Goal: Information Seeking & Learning: Compare options

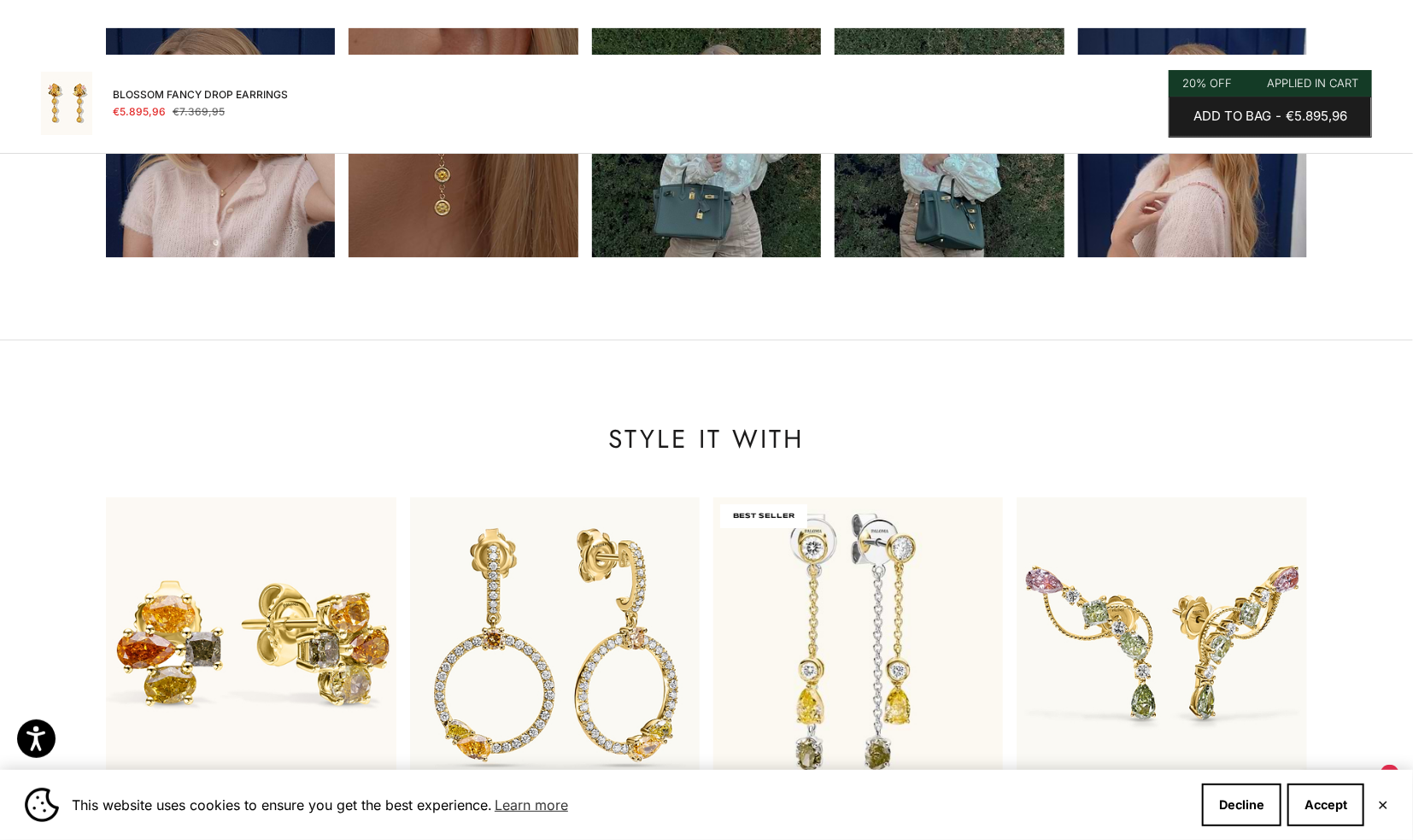
scroll to position [1879, 0]
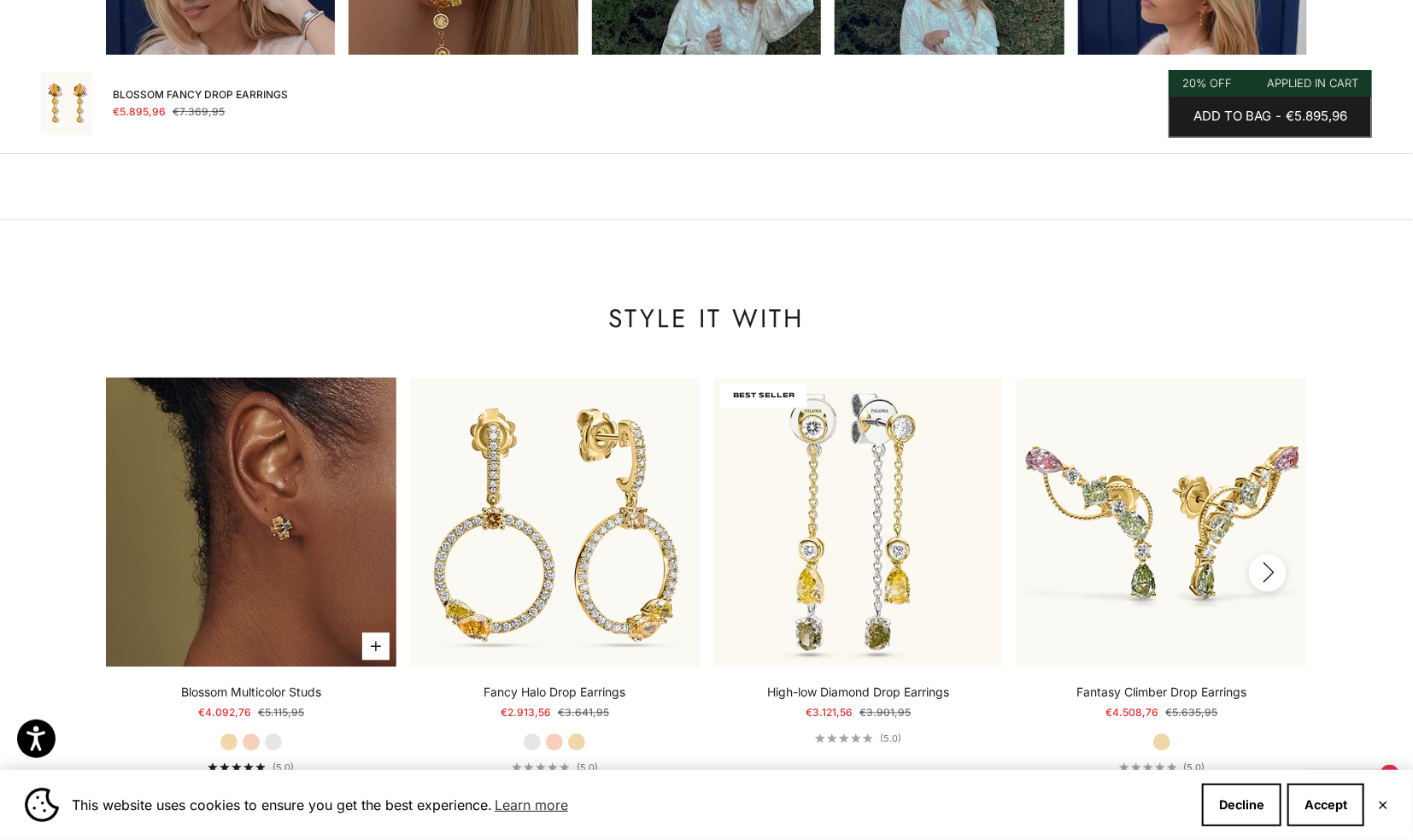
click at [213, 477] on img at bounding box center [251, 522] width 290 height 290
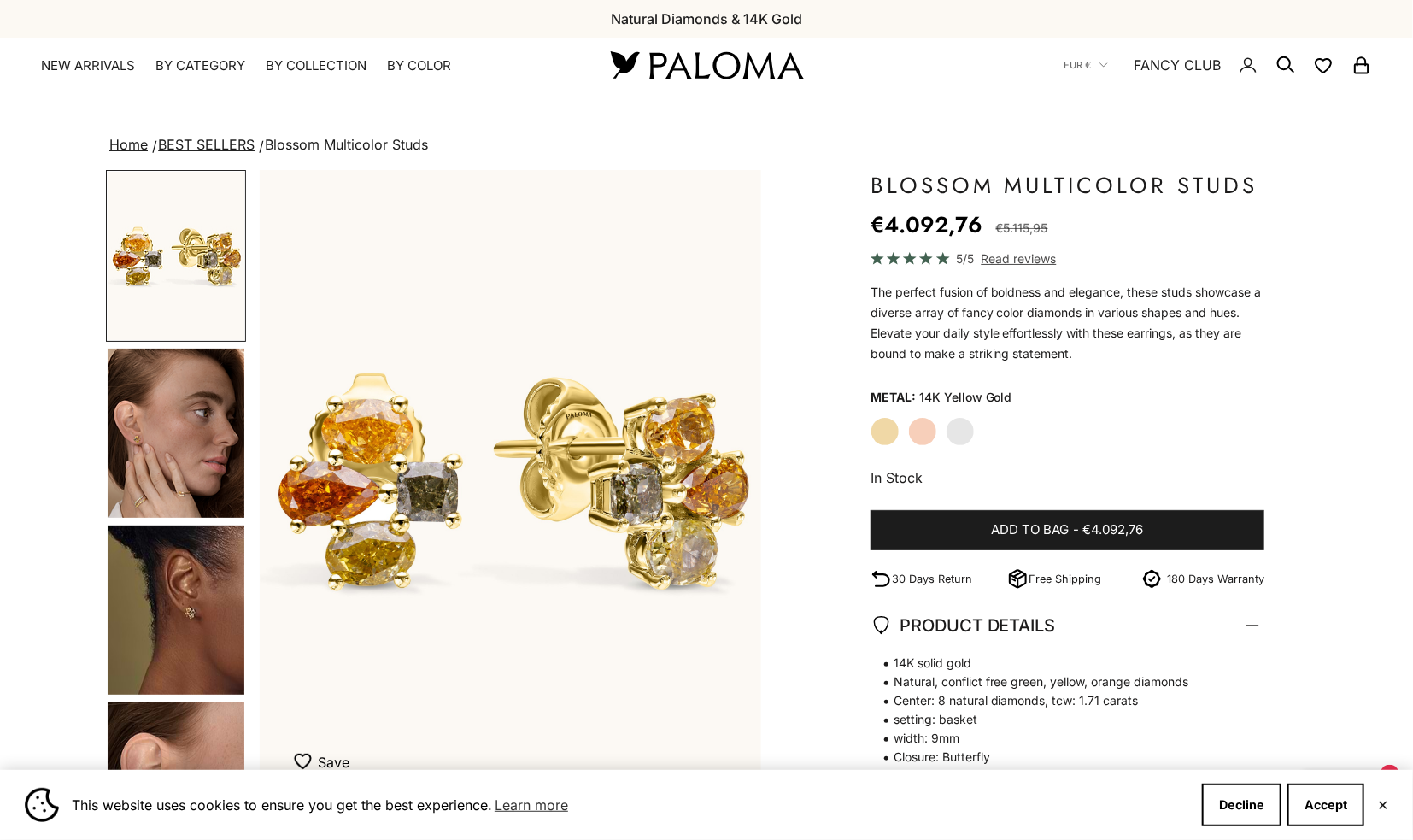
click at [212, 454] on img "Go to item 4" at bounding box center [175, 433] width 137 height 169
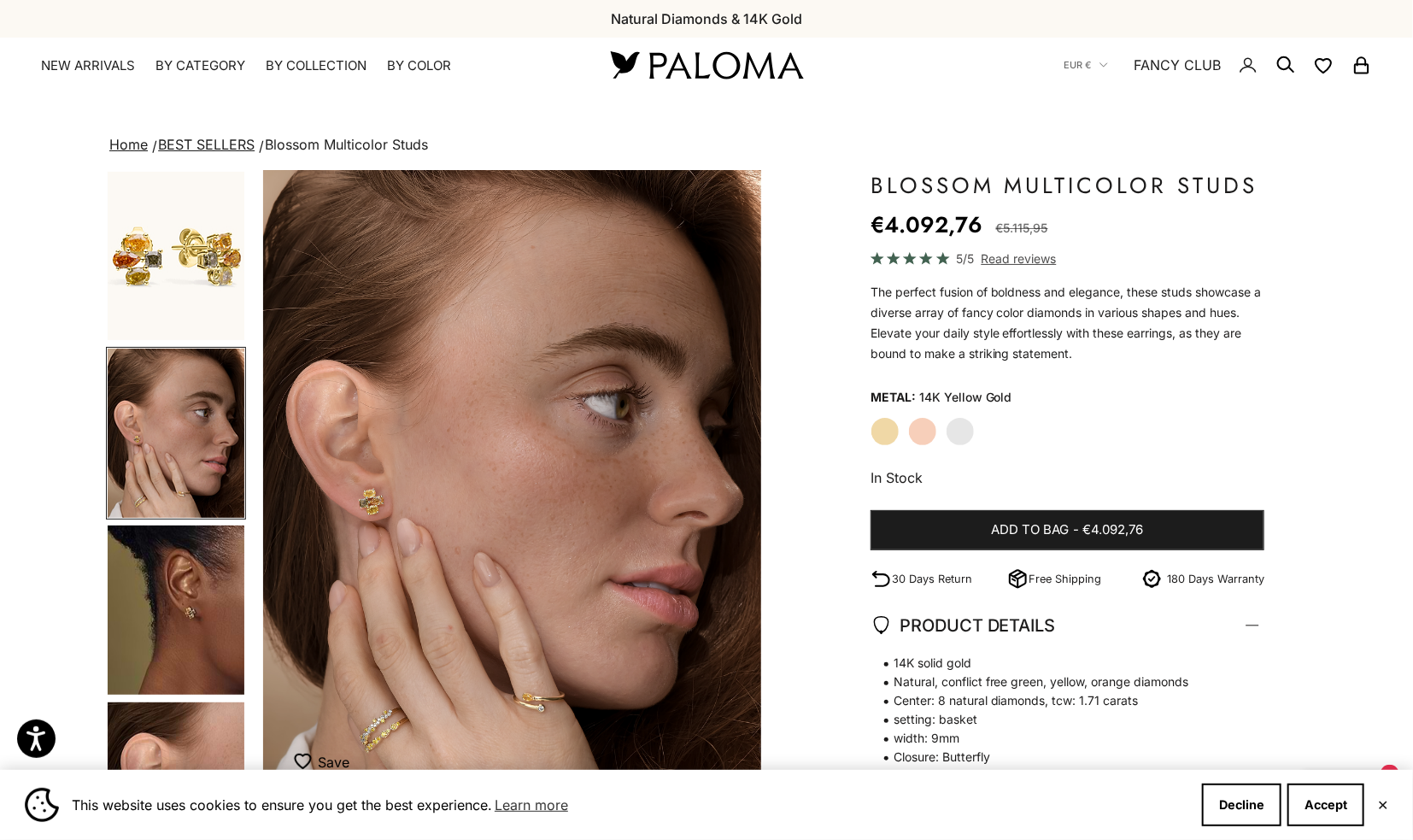
scroll to position [0, 522]
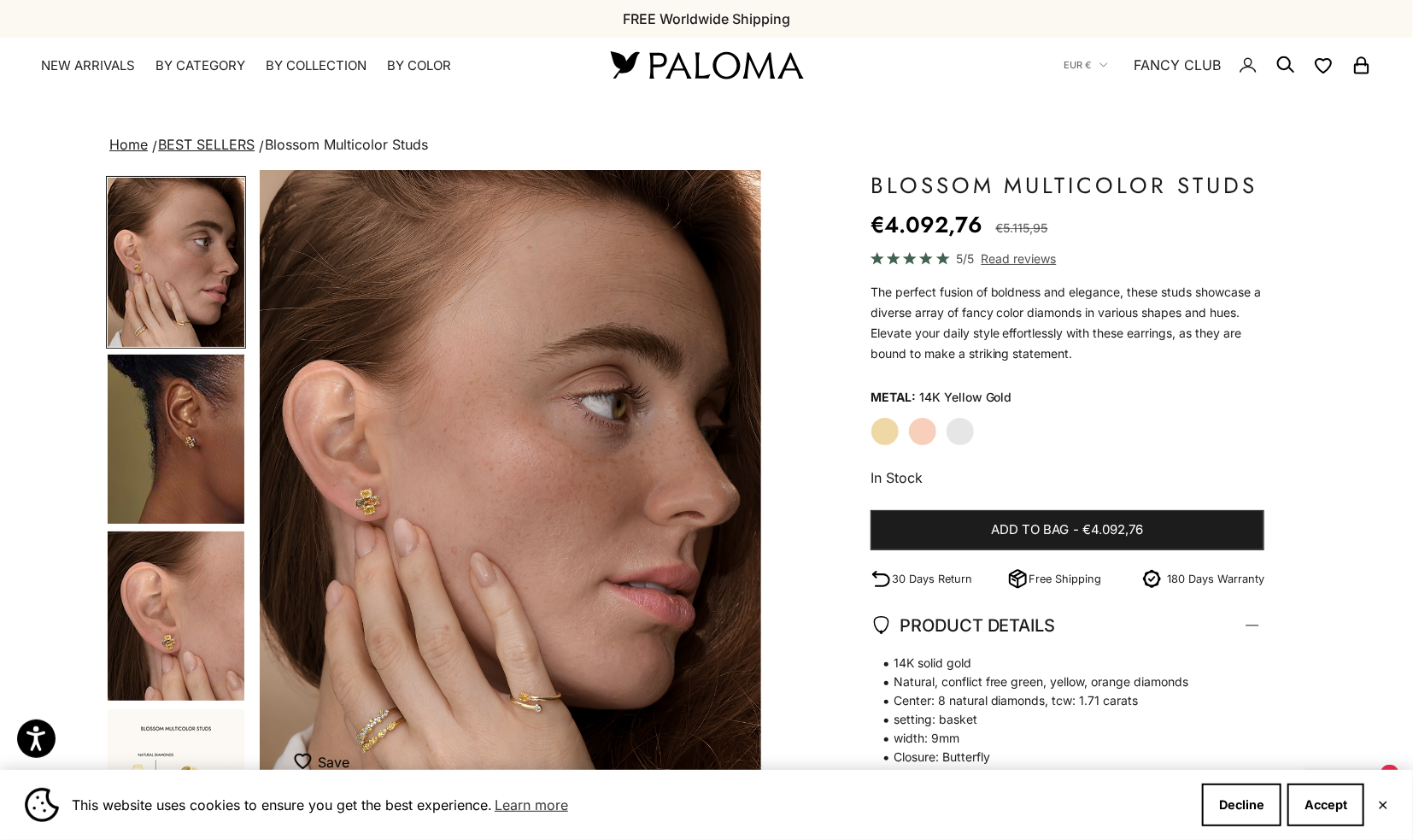
click at [212, 454] on img "Go to item 5" at bounding box center [175, 439] width 137 height 169
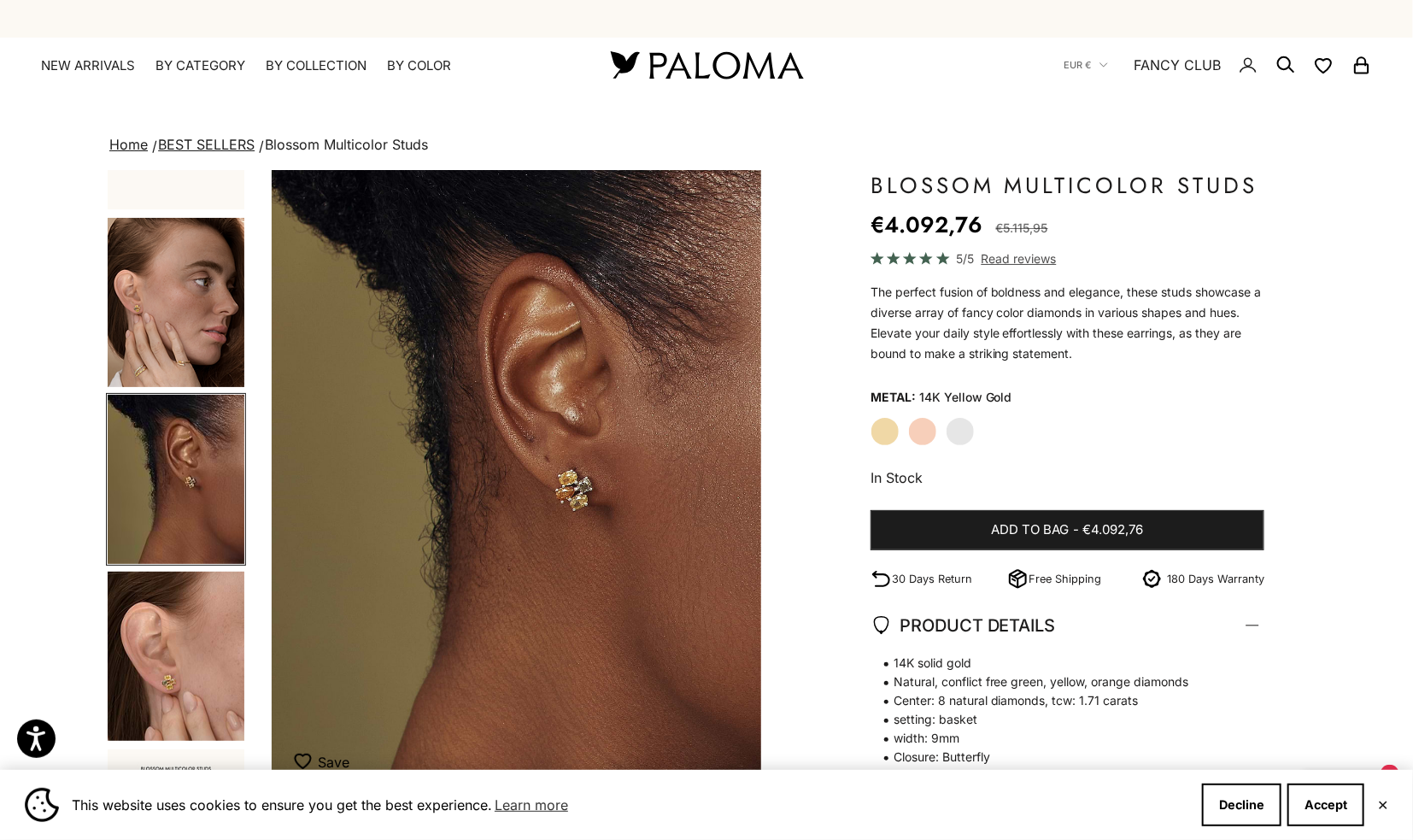
scroll to position [0, 1043]
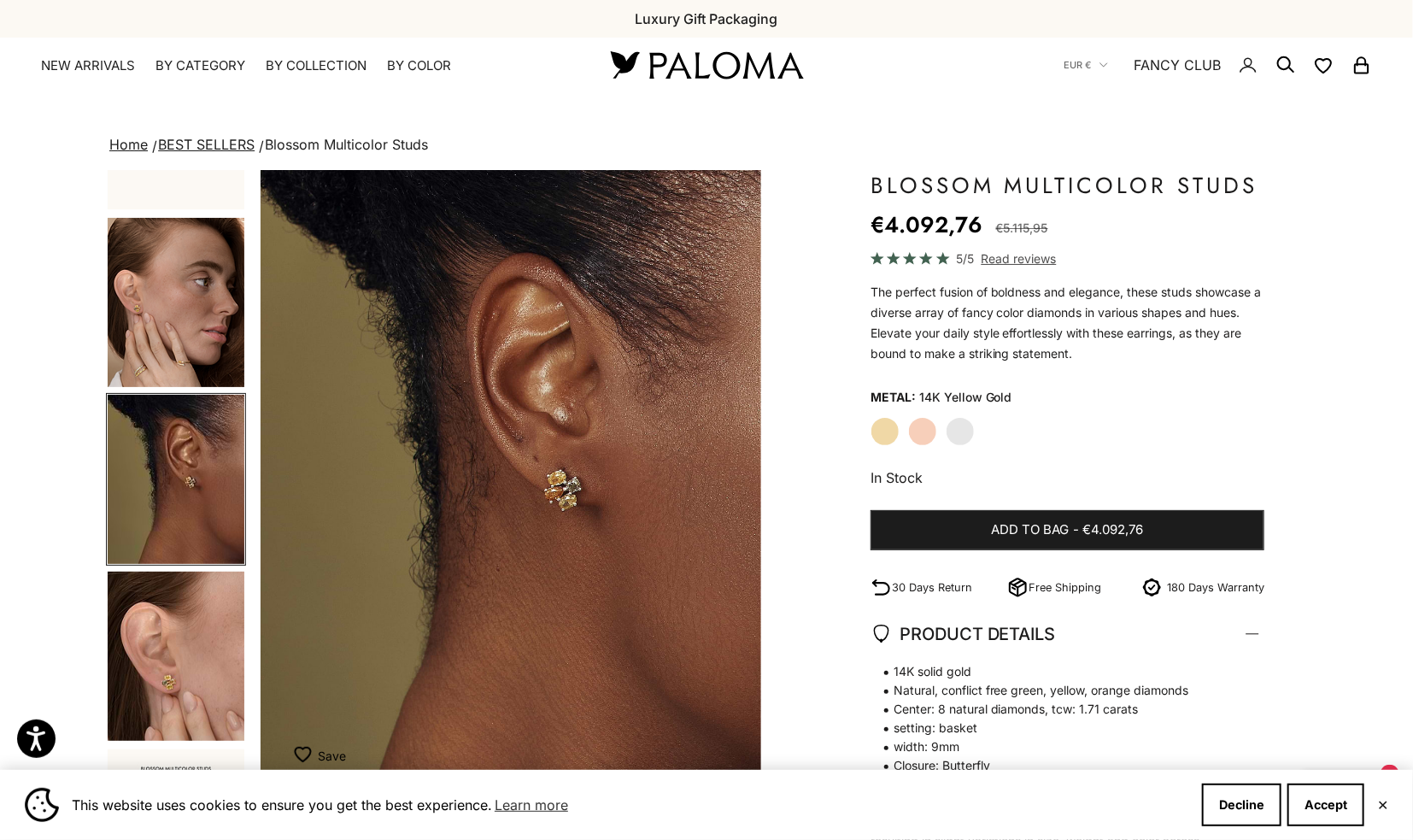
click at [164, 618] on img "Go to item 6" at bounding box center [175, 656] width 137 height 169
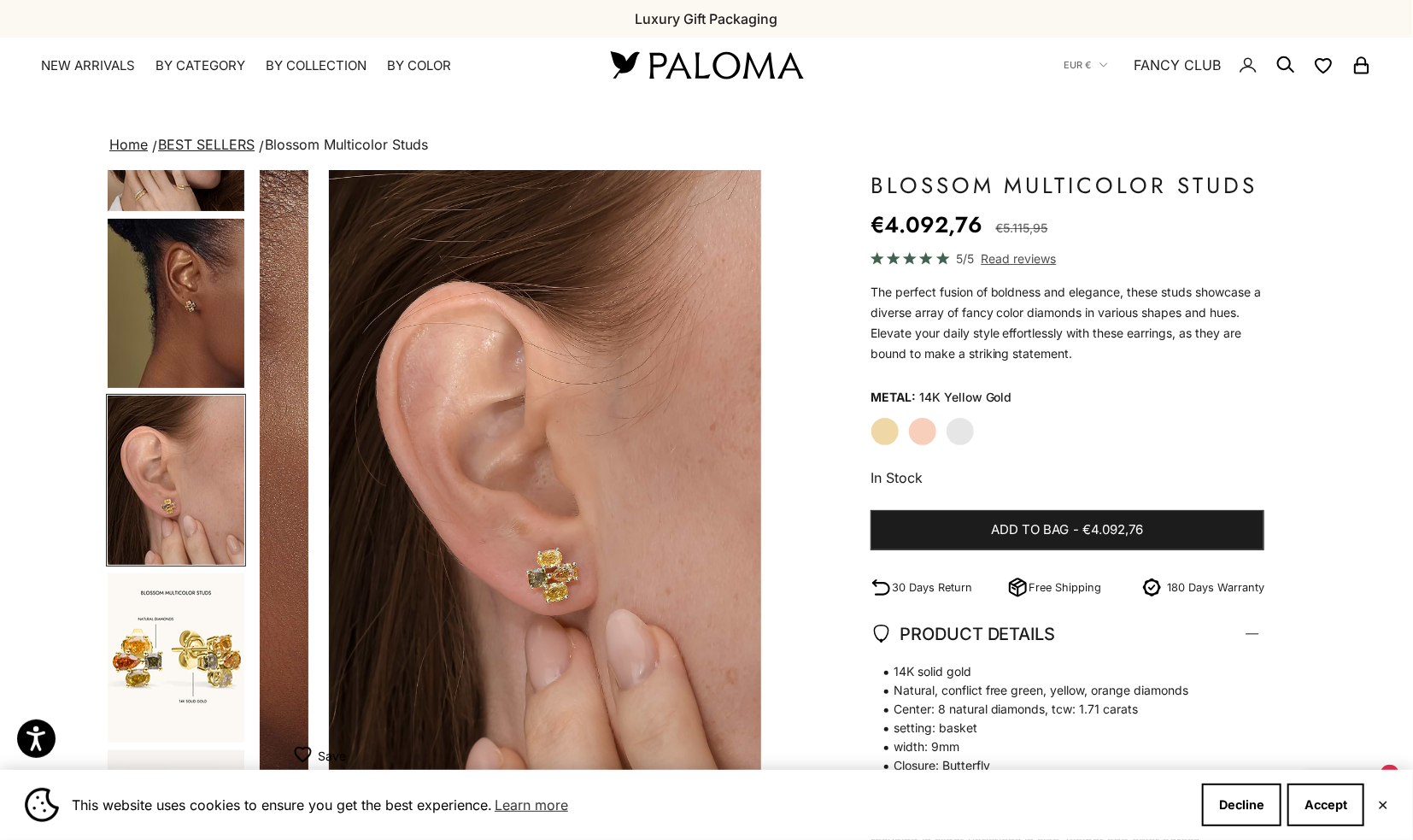
scroll to position [0, 1565]
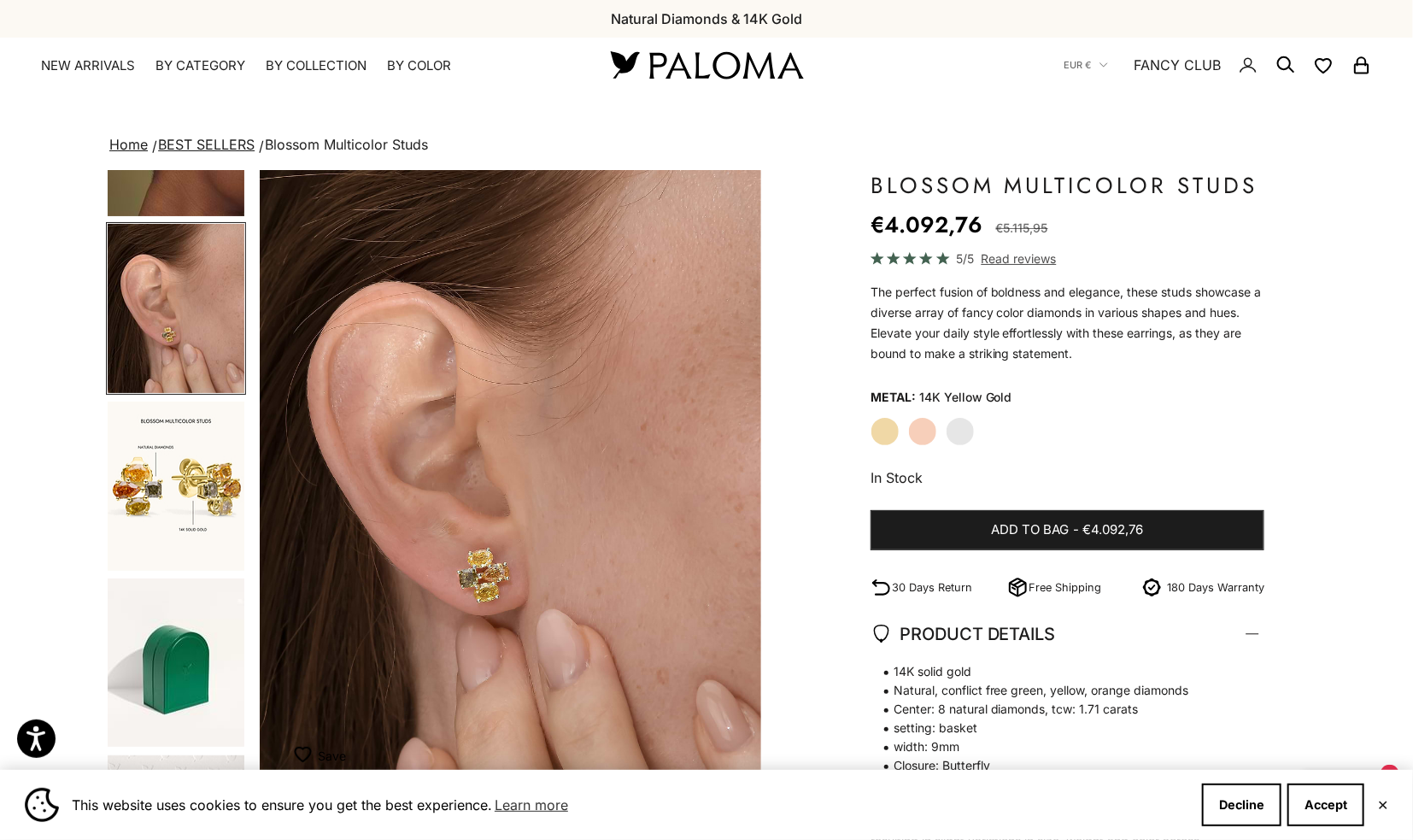
click at [194, 466] on img "Go to item 7" at bounding box center [175, 486] width 137 height 169
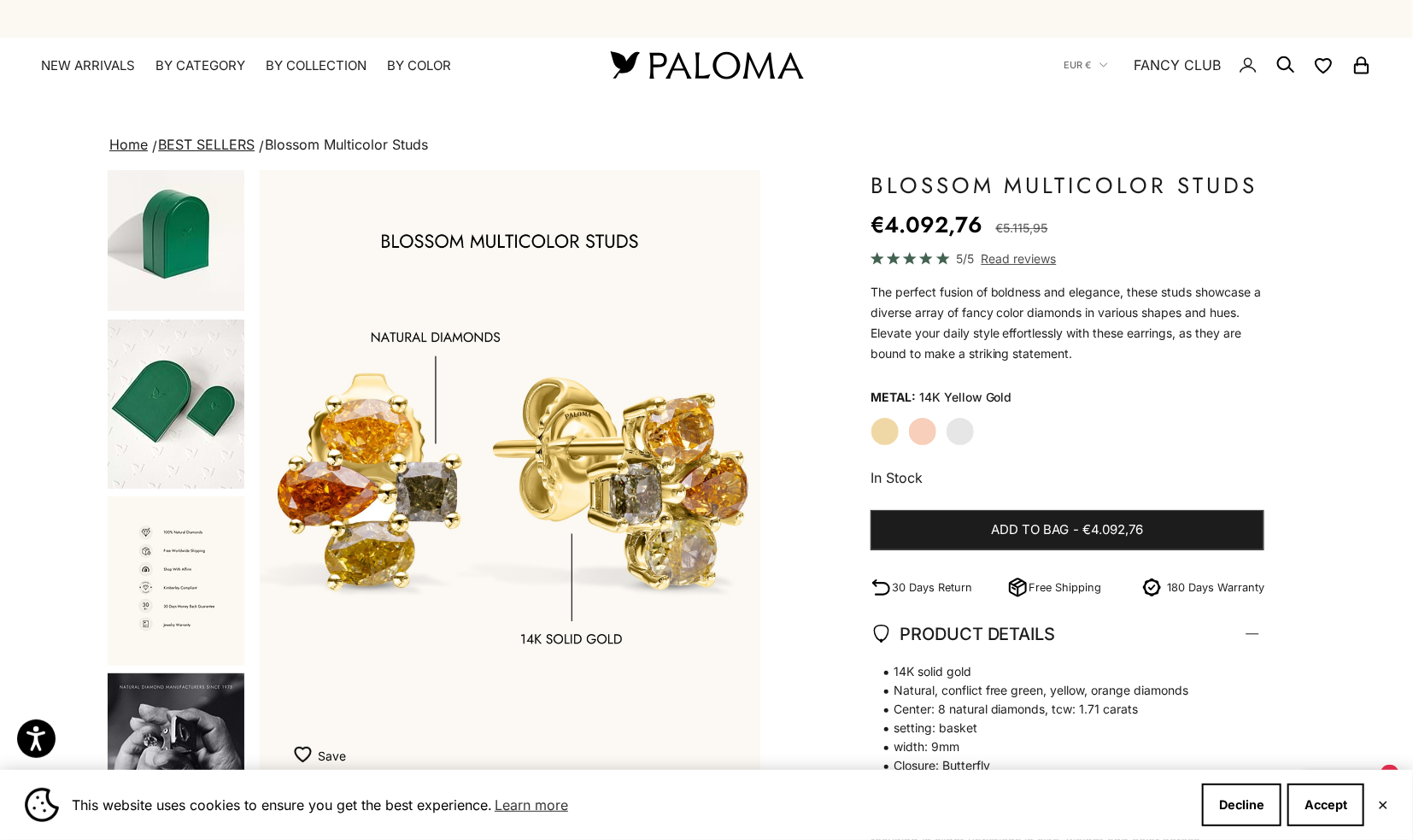
scroll to position [979, 0]
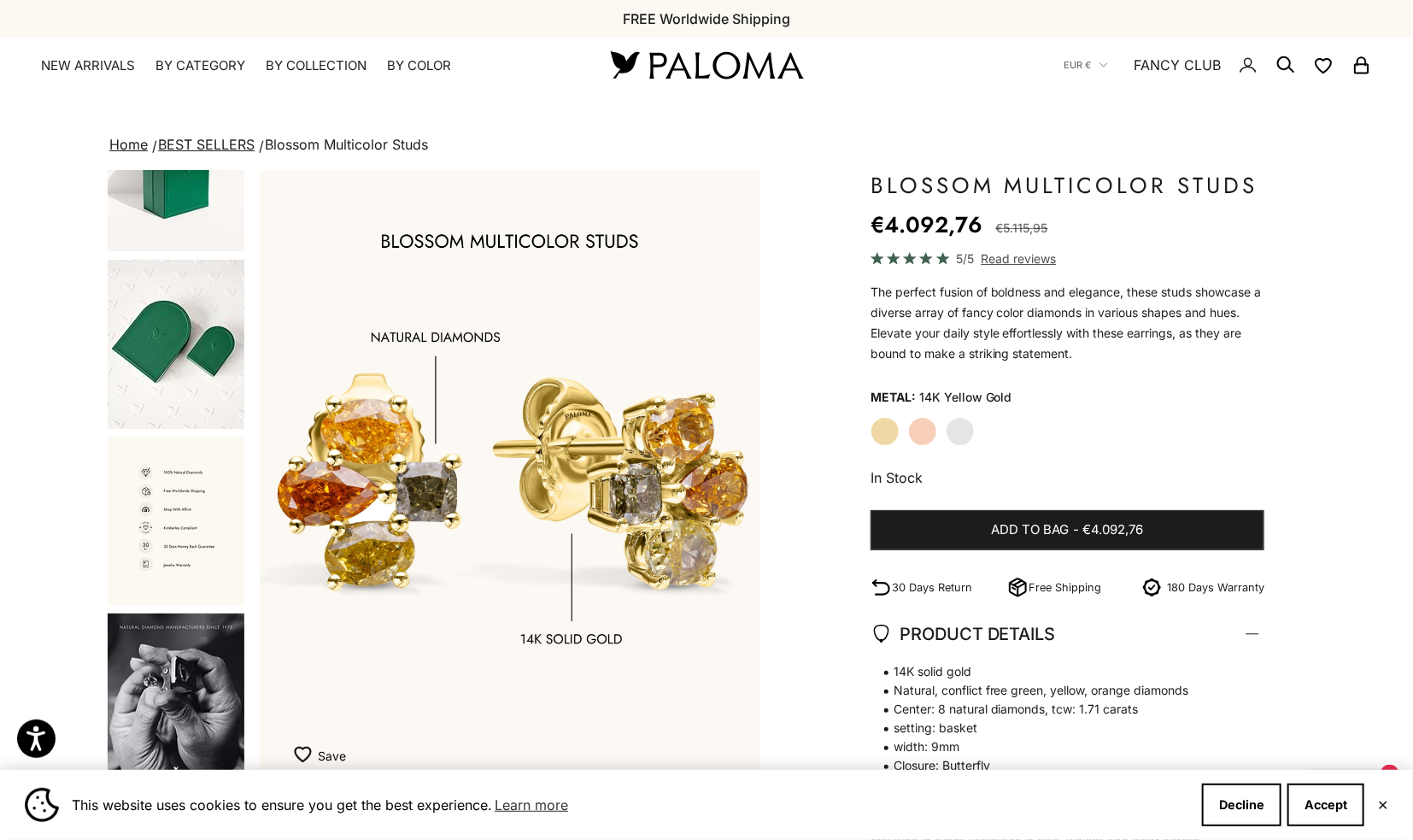
click at [170, 658] on img "Go to item 14" at bounding box center [175, 698] width 137 height 169
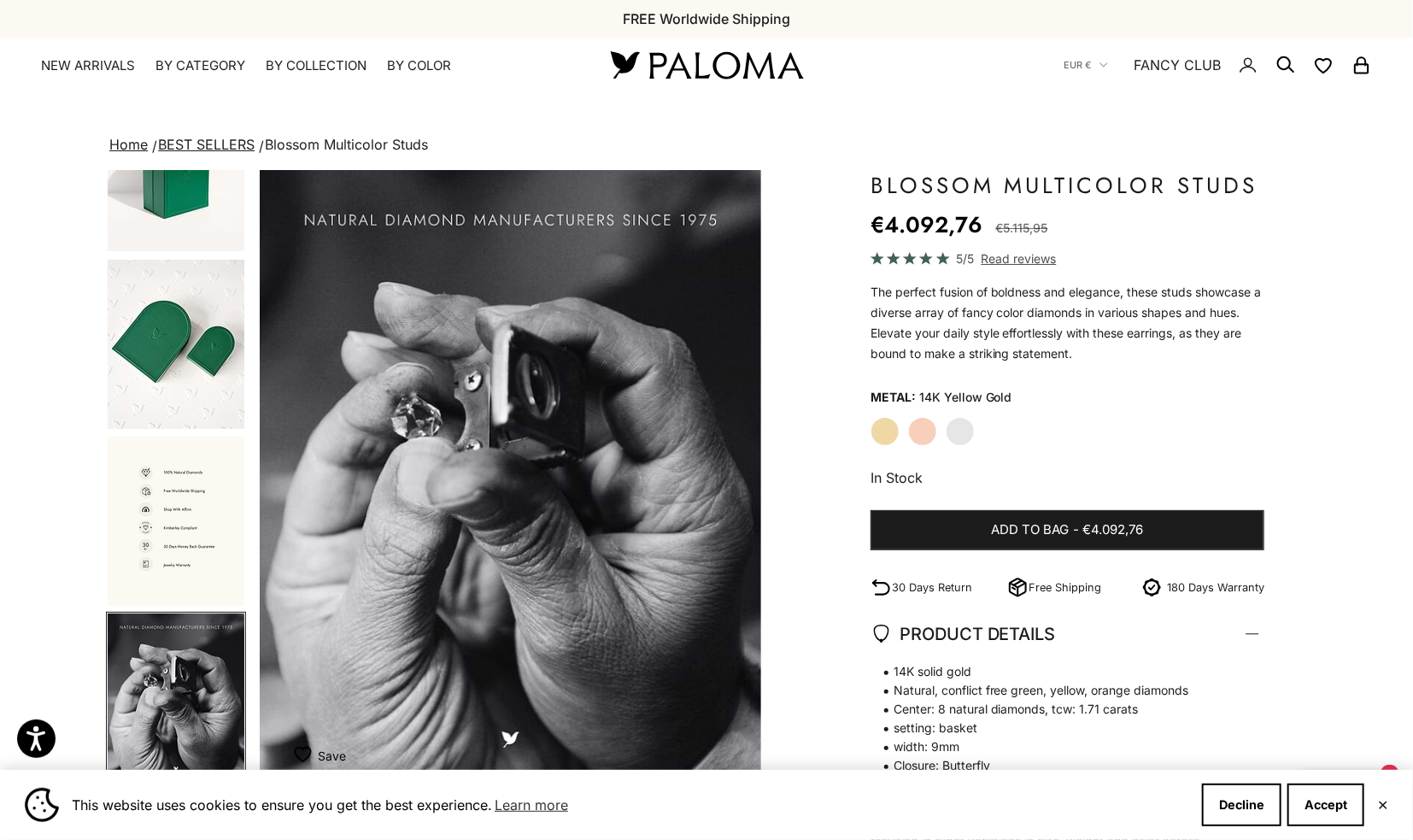
scroll to position [0, 4174]
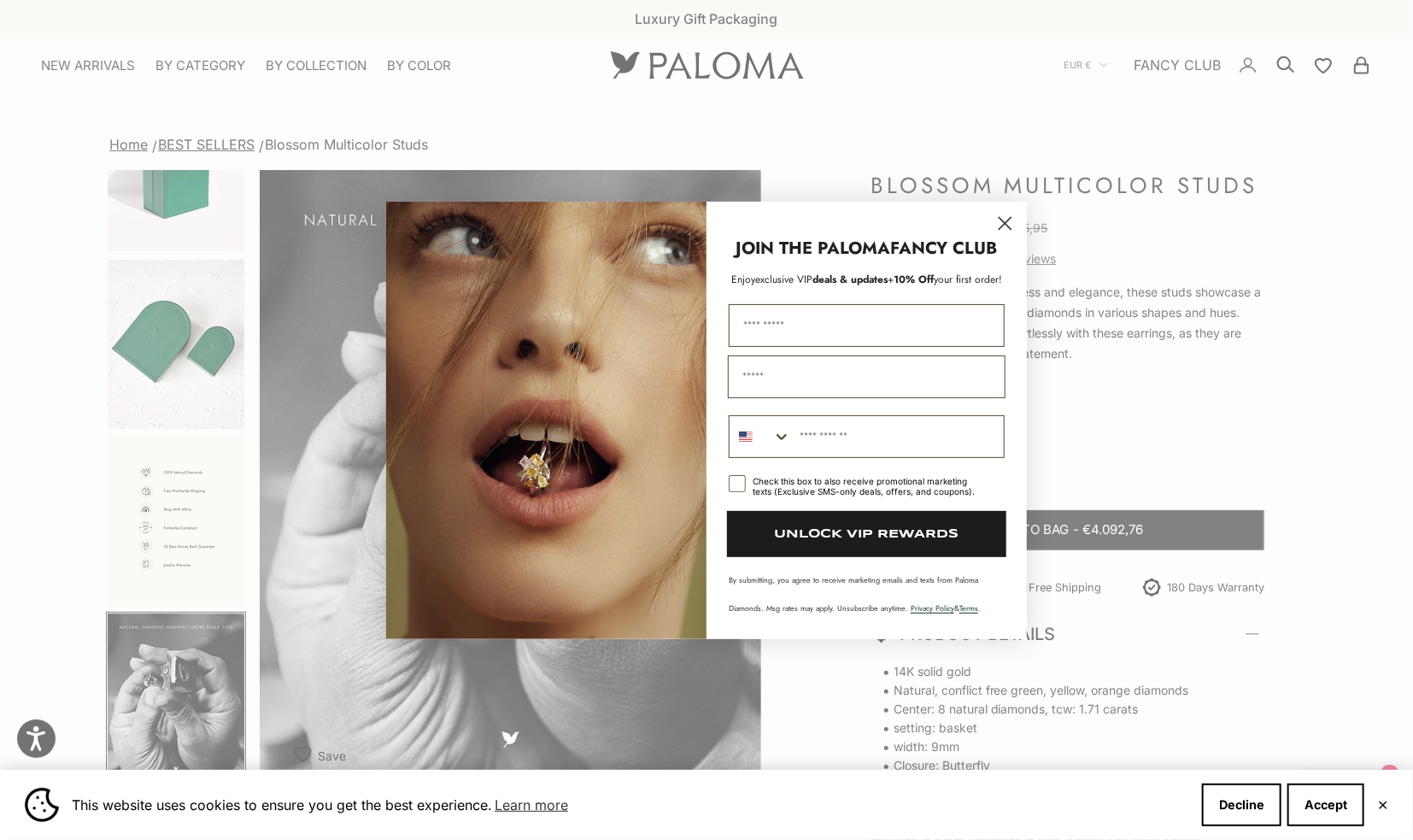
click at [1002, 227] on icon "Close dialog" at bounding box center [1005, 223] width 12 height 12
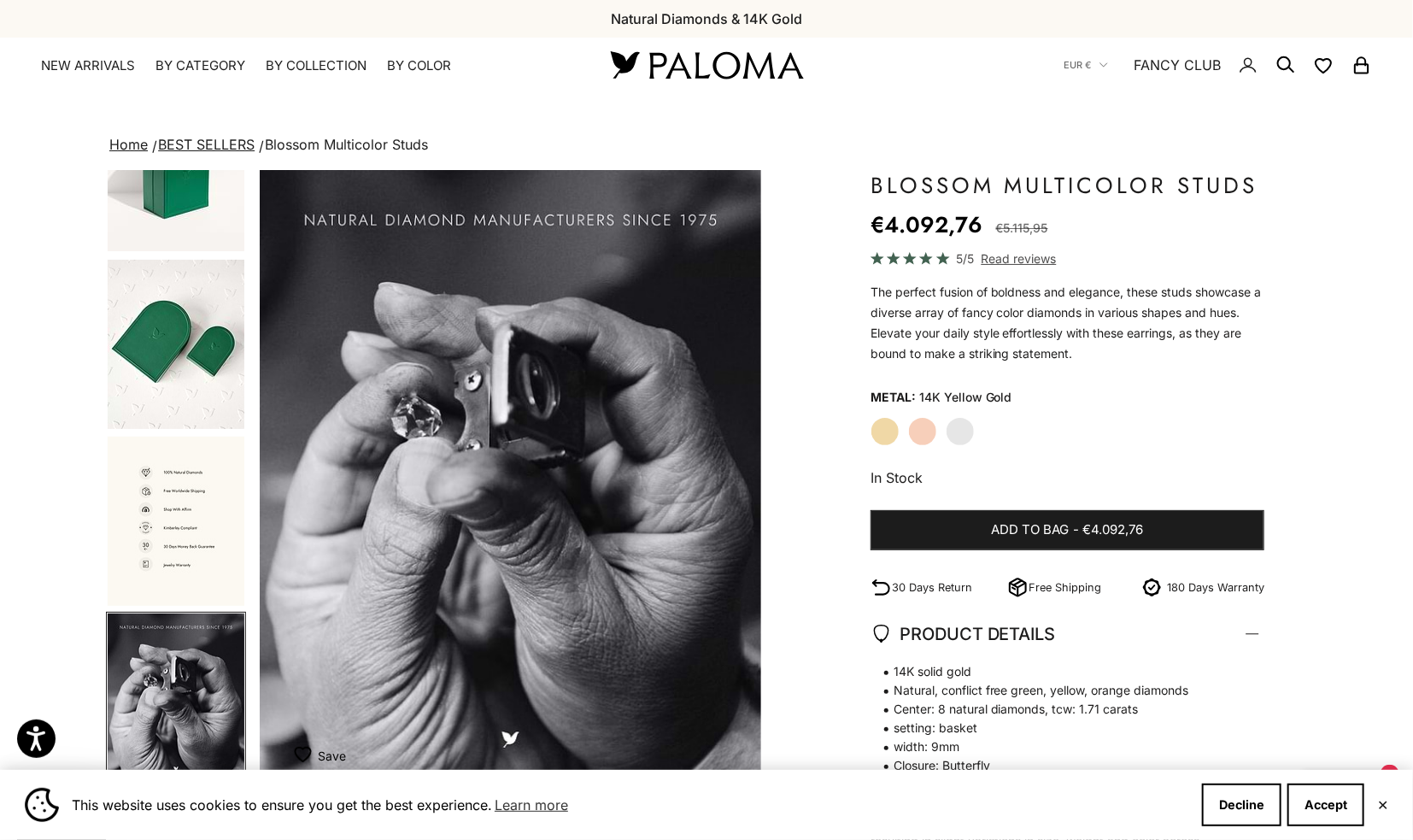
click at [1032, 259] on span "Read reviews" at bounding box center [1019, 258] width 75 height 19
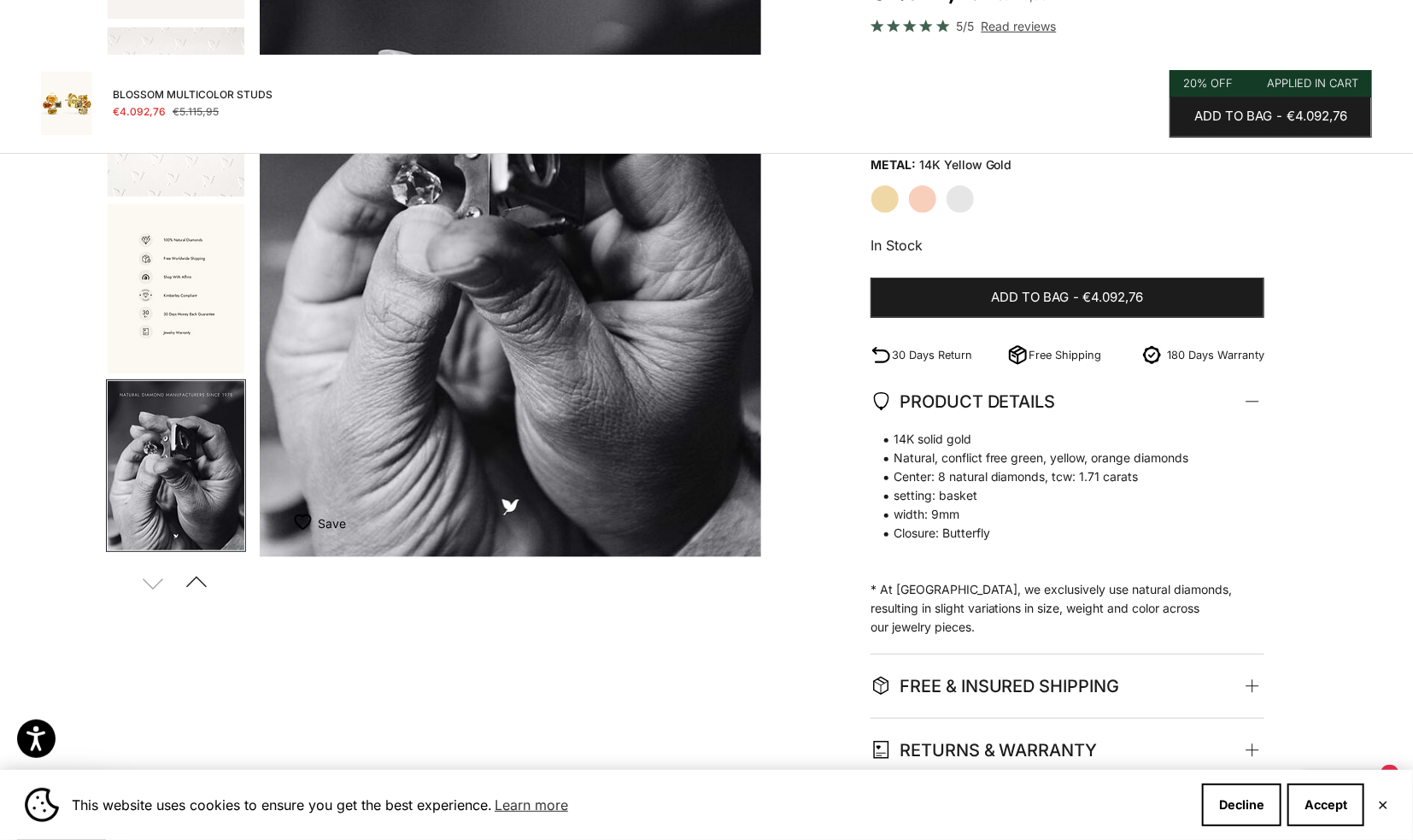
scroll to position [0, 0]
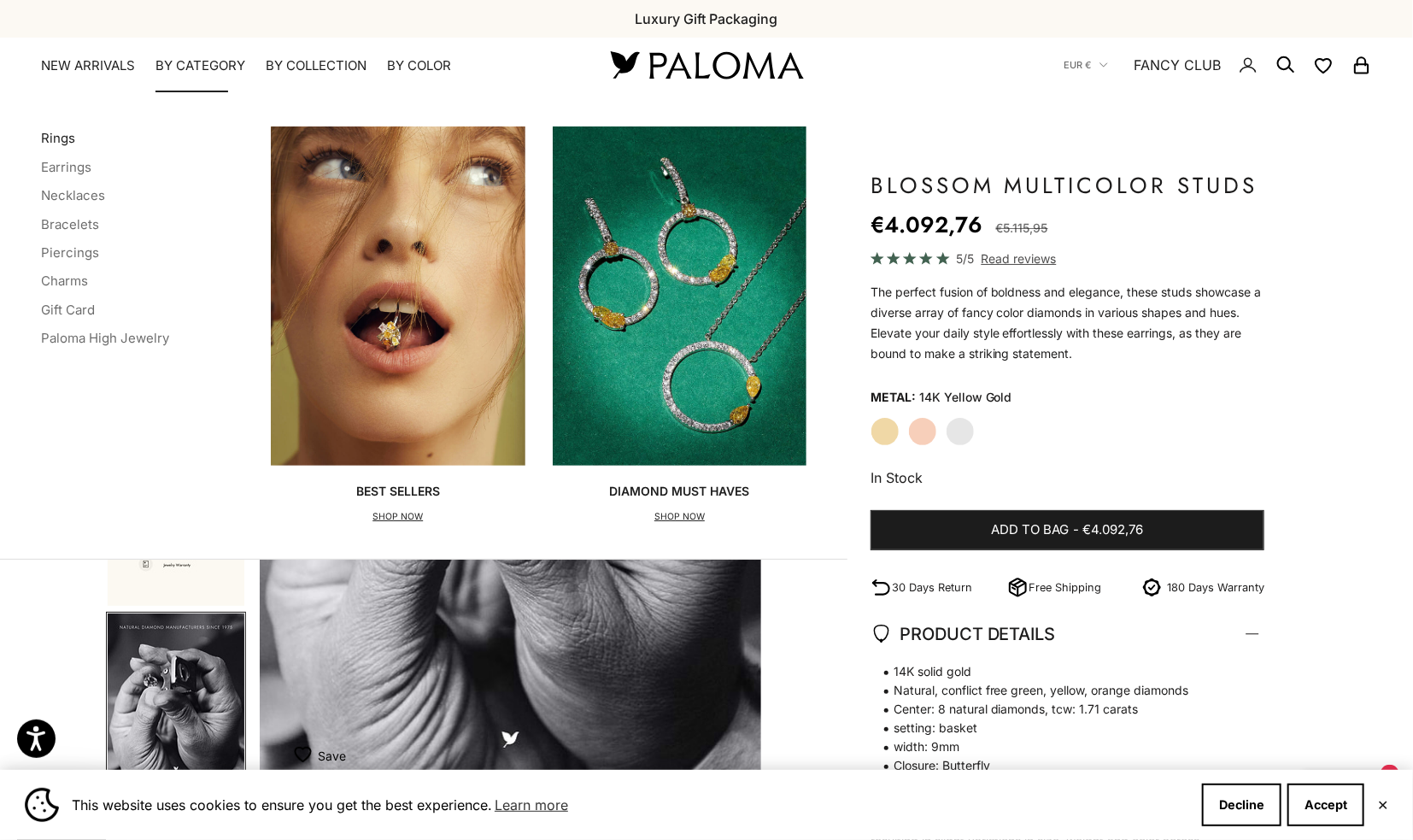
click at [61, 132] on link "Rings" at bounding box center [58, 138] width 34 height 17
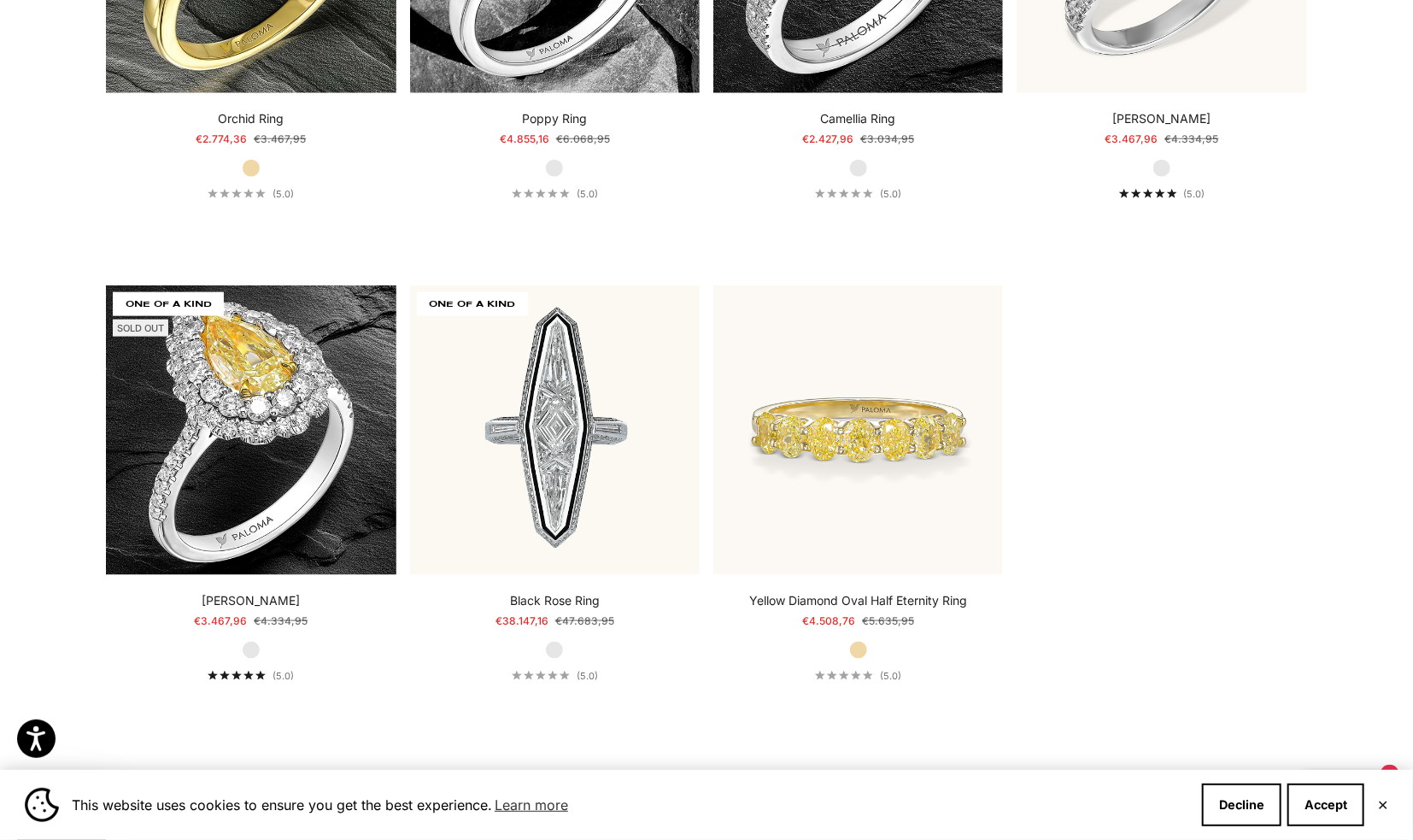
scroll to position [8116, 0]
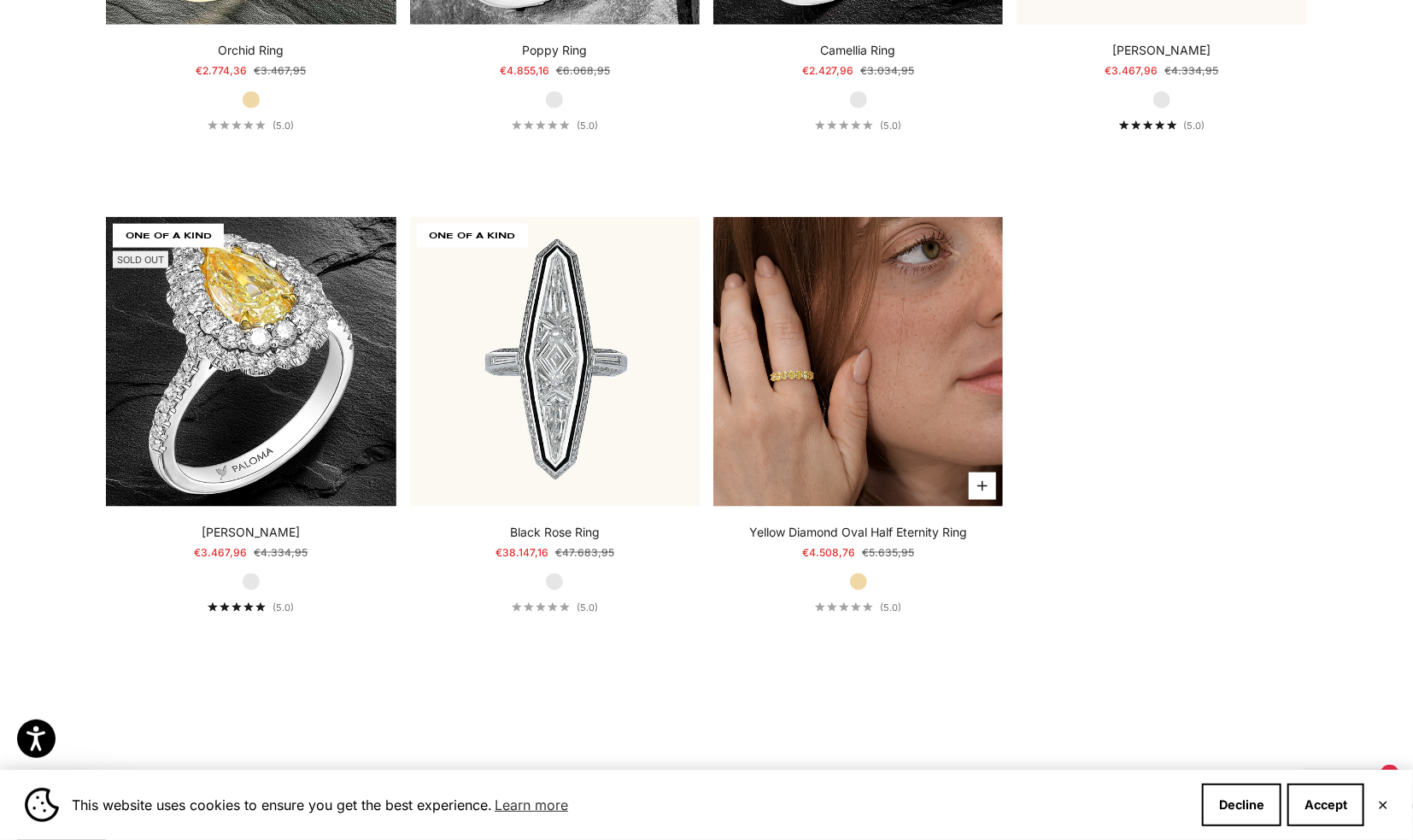
click at [861, 358] on img at bounding box center [858, 362] width 290 height 290
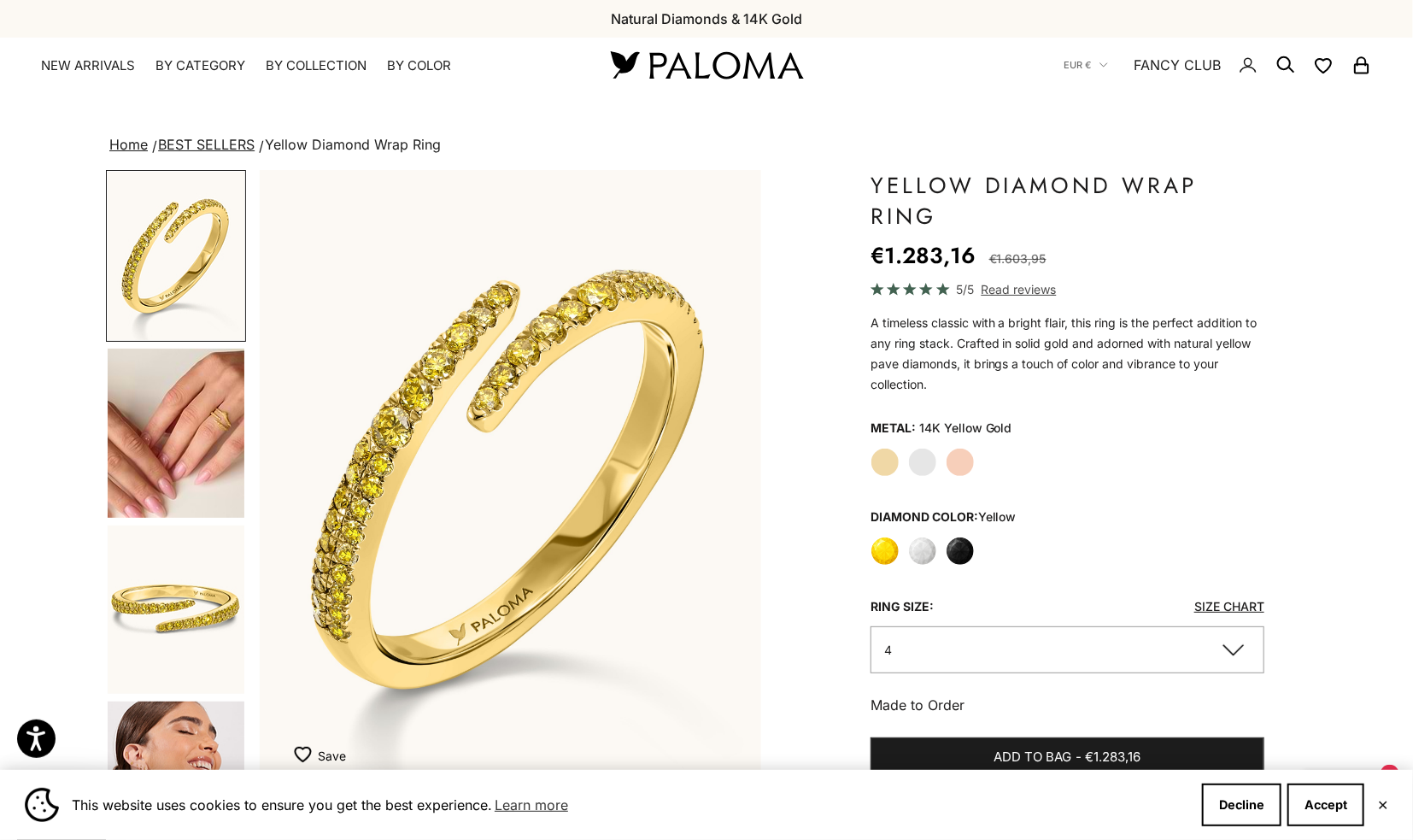
click at [183, 470] on img "Go to item 4" at bounding box center [175, 433] width 137 height 169
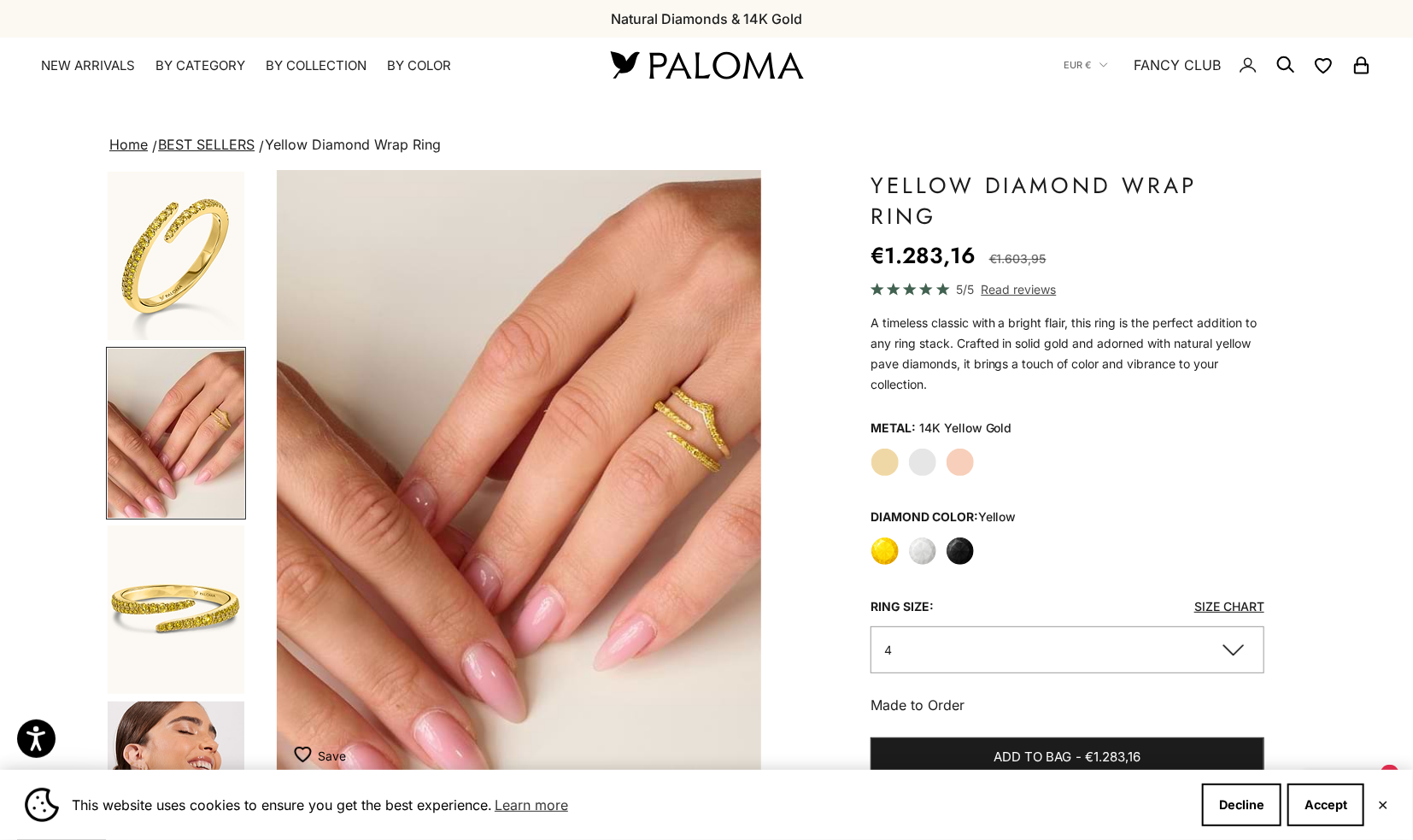
scroll to position [0, 522]
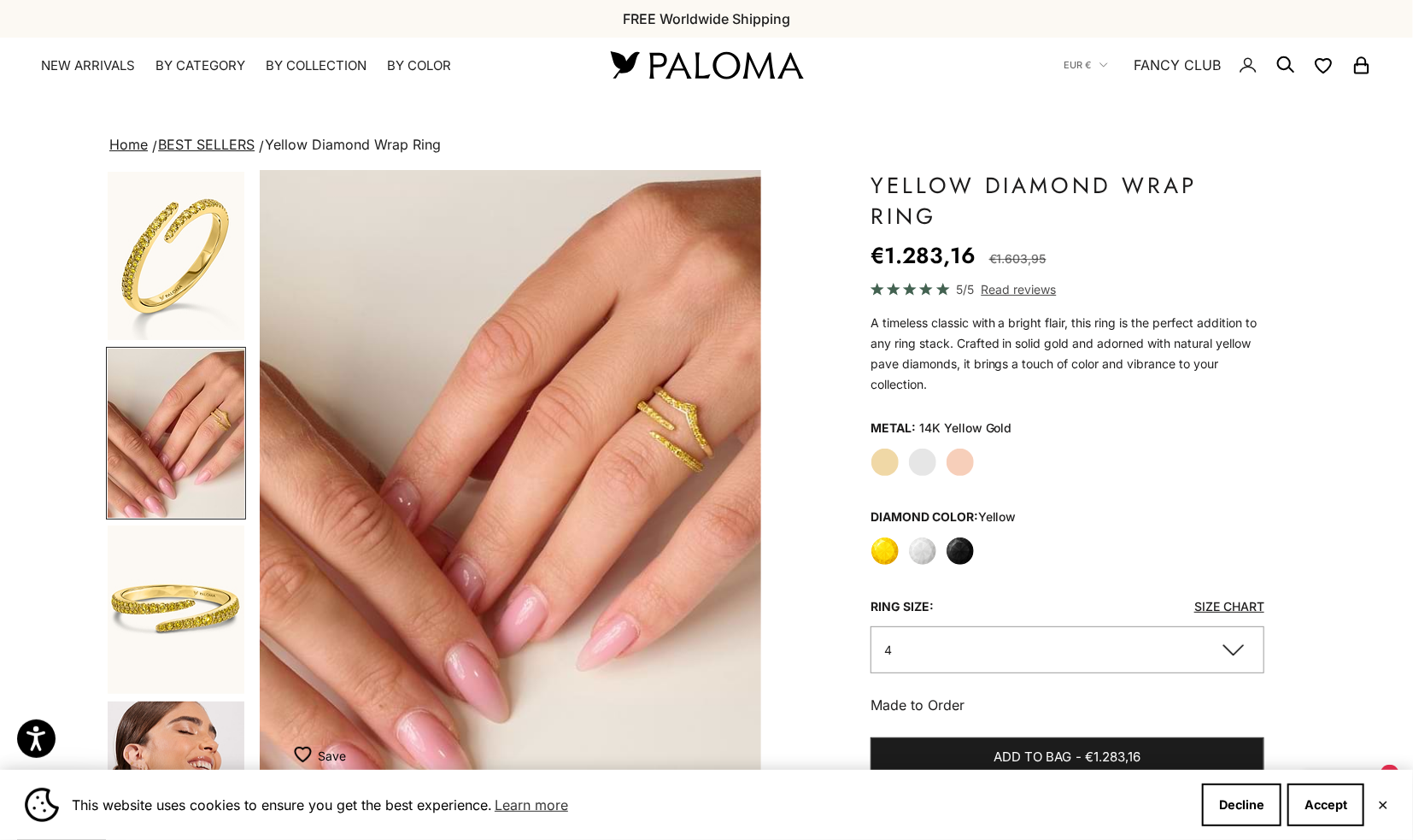
click at [165, 582] on img "Go to item 5" at bounding box center [175, 610] width 137 height 169
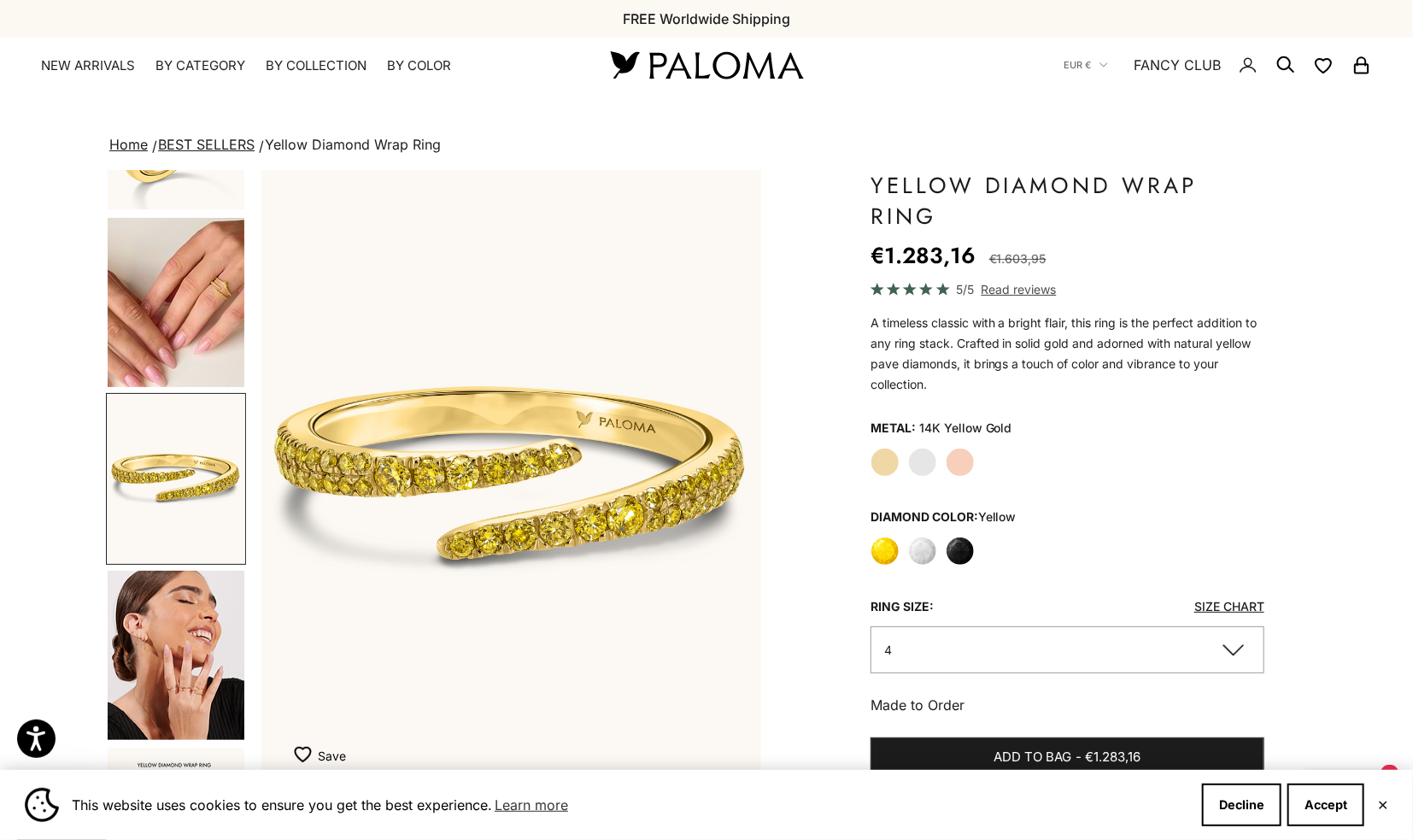
scroll to position [0, 1043]
click at [158, 644] on img "Go to item 8" at bounding box center [175, 655] width 137 height 169
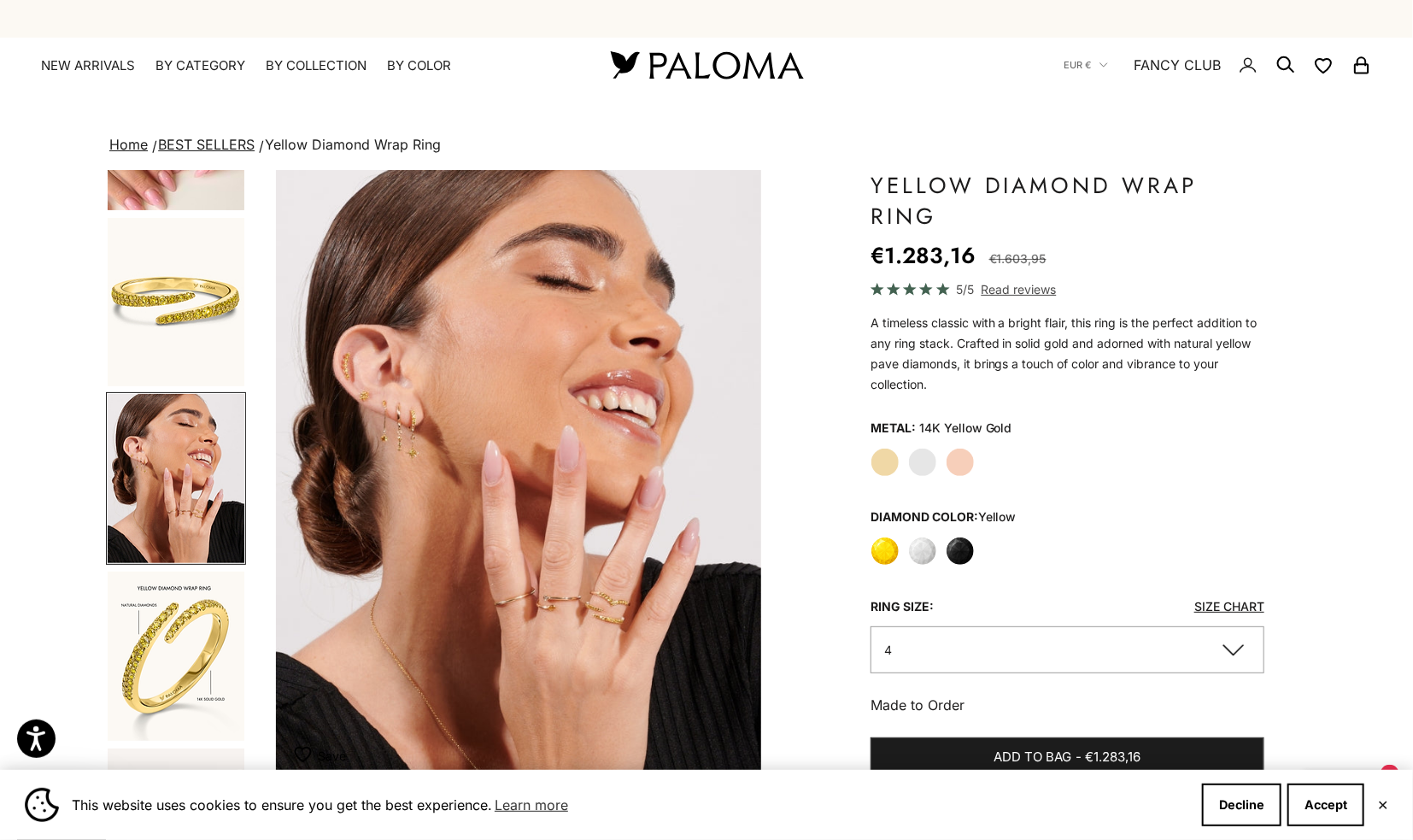
scroll to position [0, 1565]
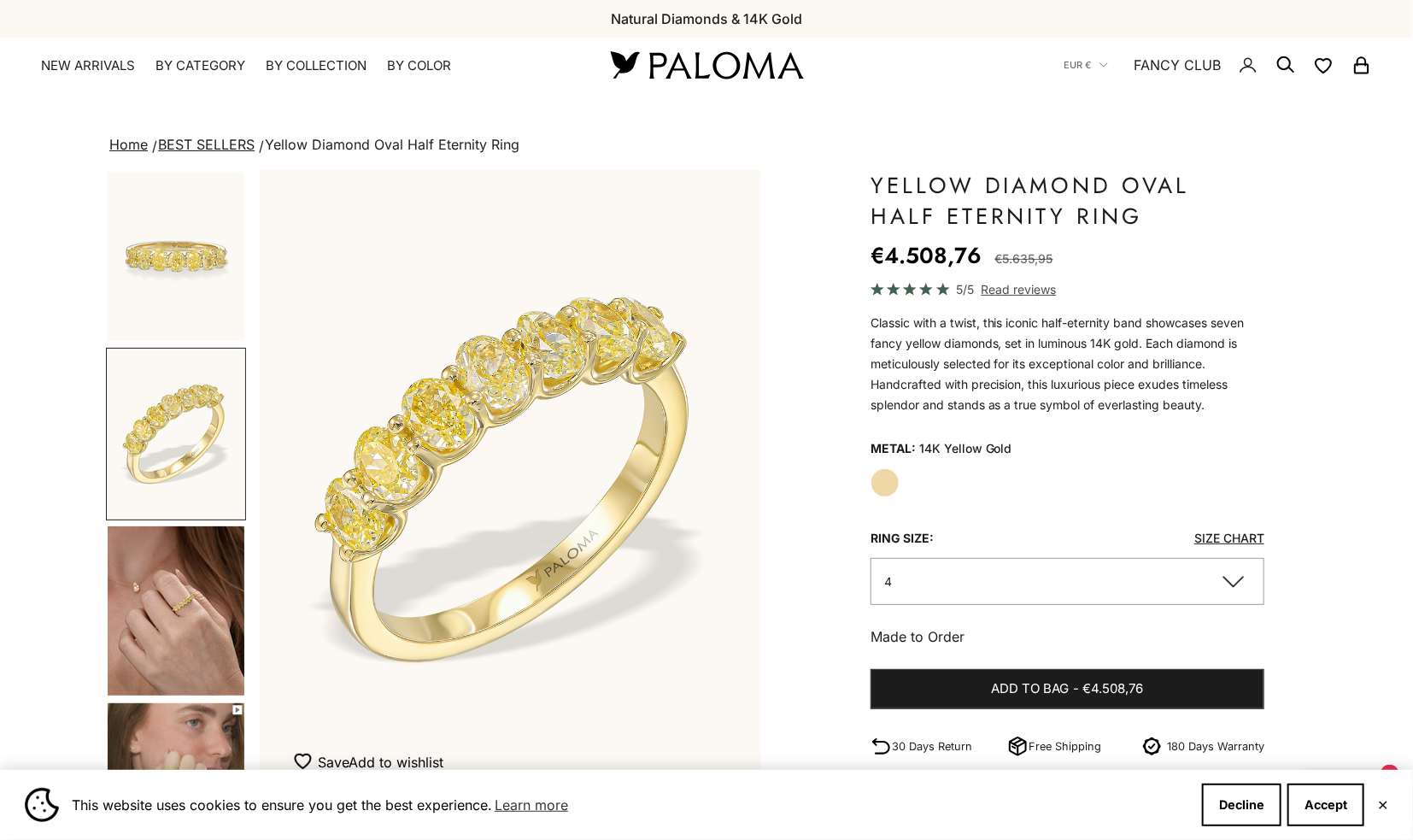
click at [187, 611] on img "Go to item 3" at bounding box center [175, 611] width 137 height 169
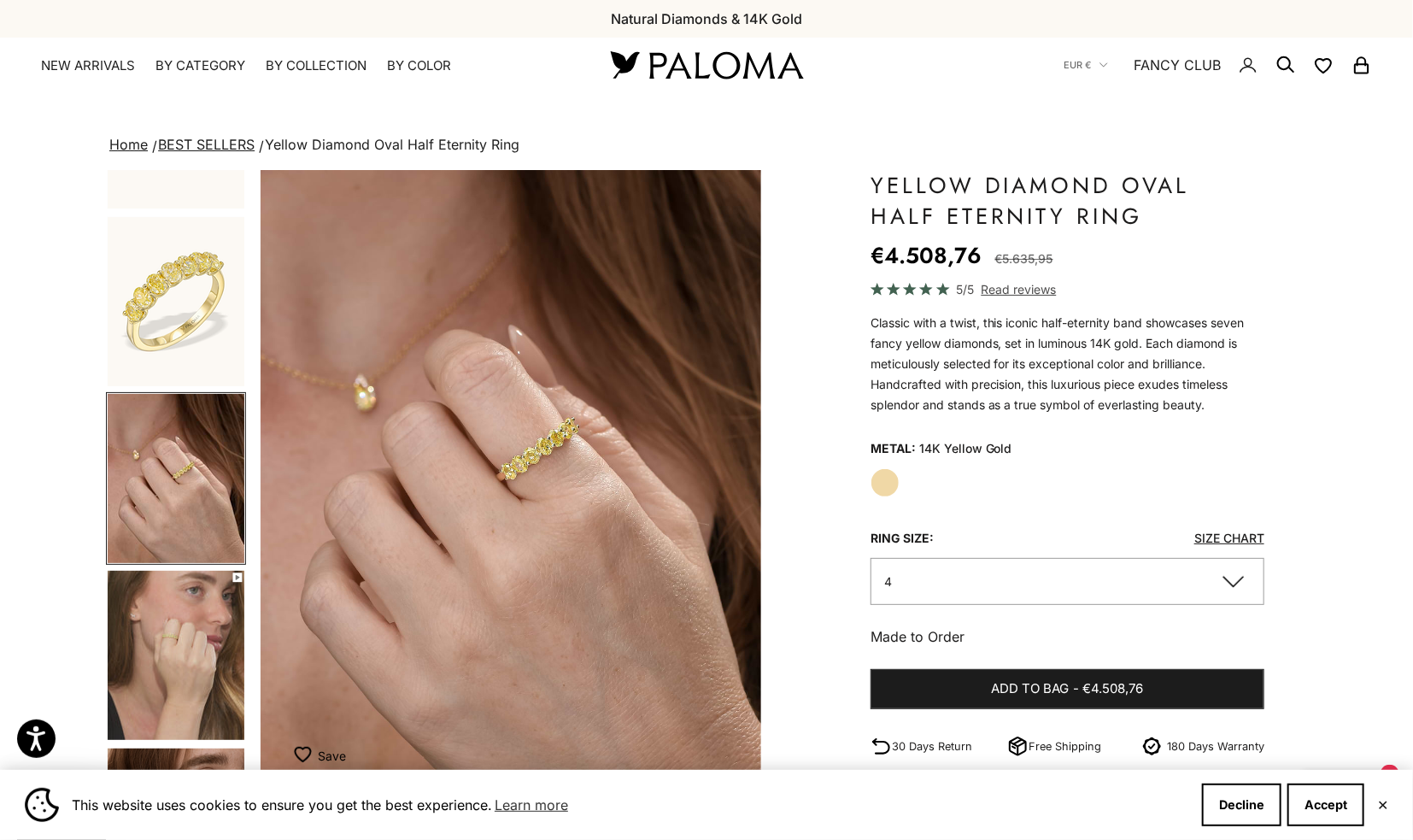
scroll to position [0, 1043]
click at [590, 426] on img "Item 3 of 11" at bounding box center [511, 479] width 502 height 619
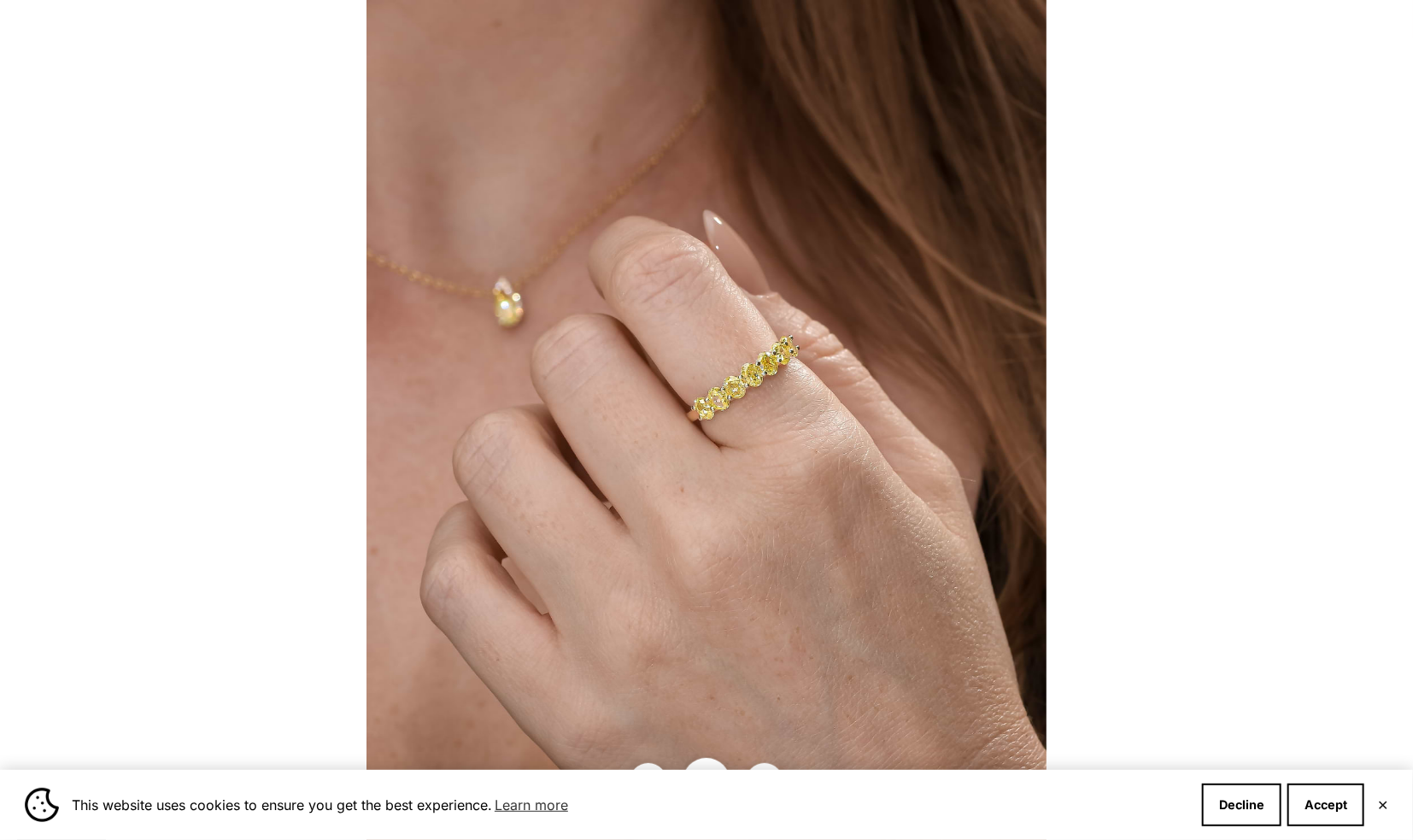
click at [746, 390] on img at bounding box center [706, 420] width 679 height 840
